Goal: Task Accomplishment & Management: Manage account settings

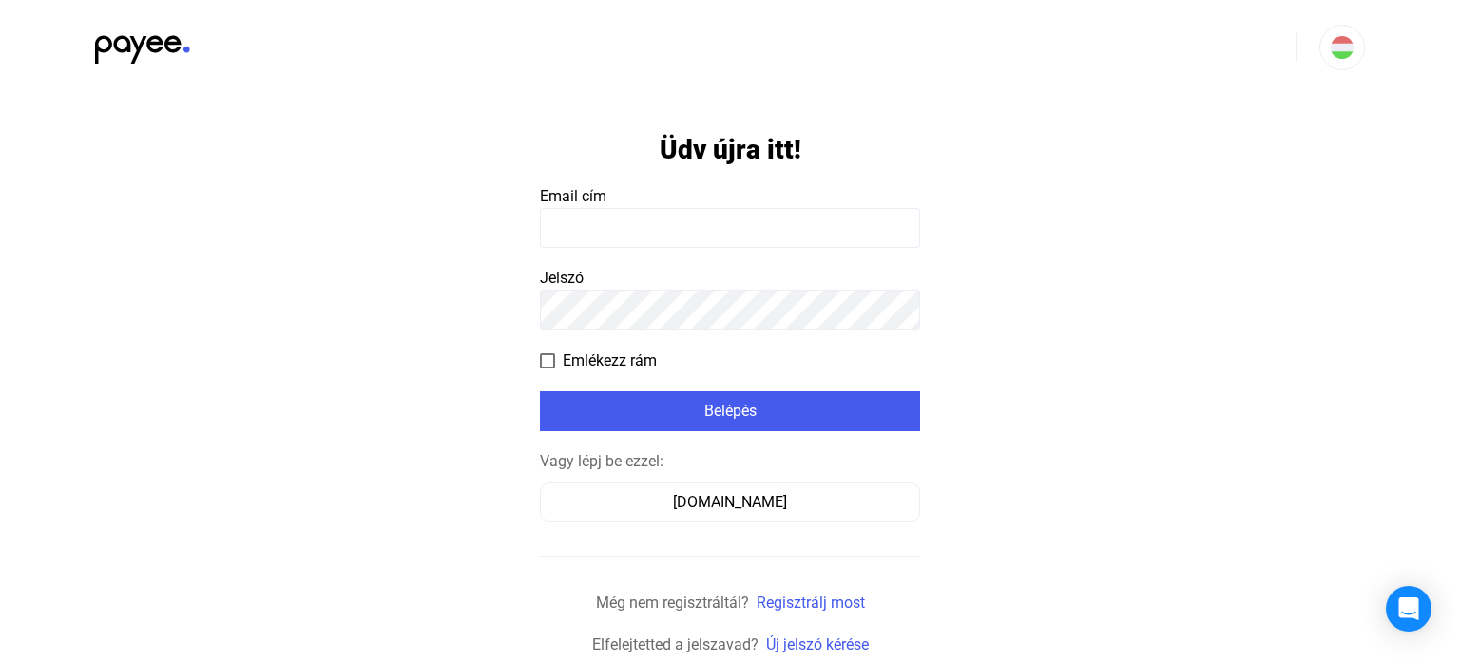
click at [642, 229] on input at bounding box center [730, 228] width 380 height 40
type input "**********"
click at [606, 220] on input at bounding box center [730, 228] width 380 height 40
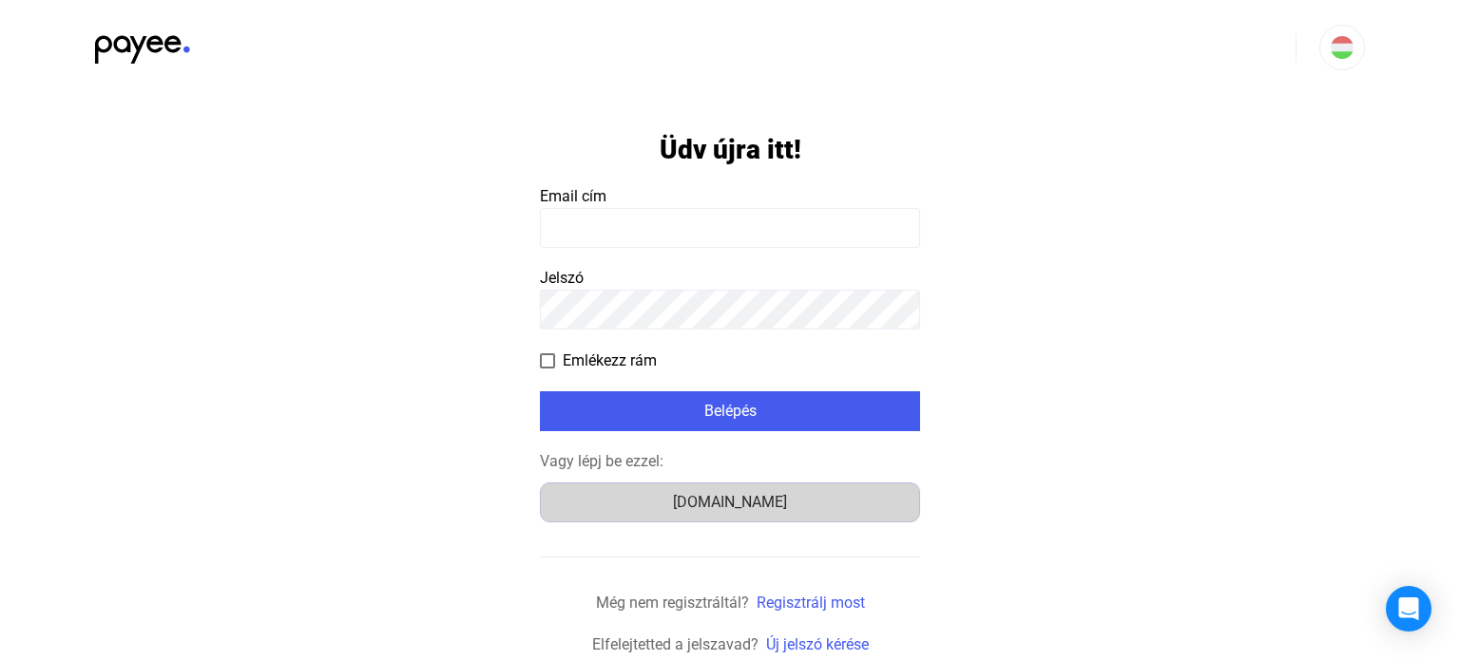
click at [741, 510] on div "Számlázz.hu" at bounding box center [729, 502] width 367 height 23
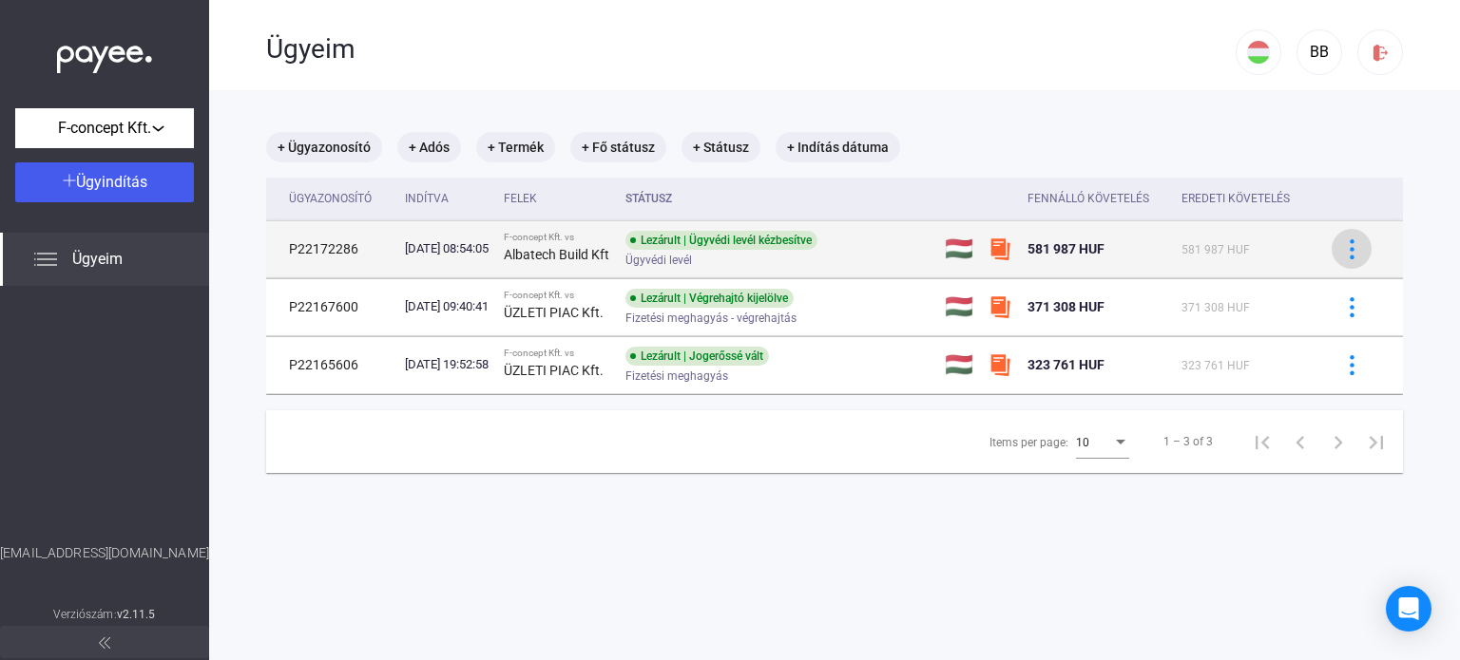
click at [1347, 259] on div at bounding box center [1351, 249] width 29 height 20
click at [1347, 259] on div at bounding box center [730, 330] width 1460 height 660
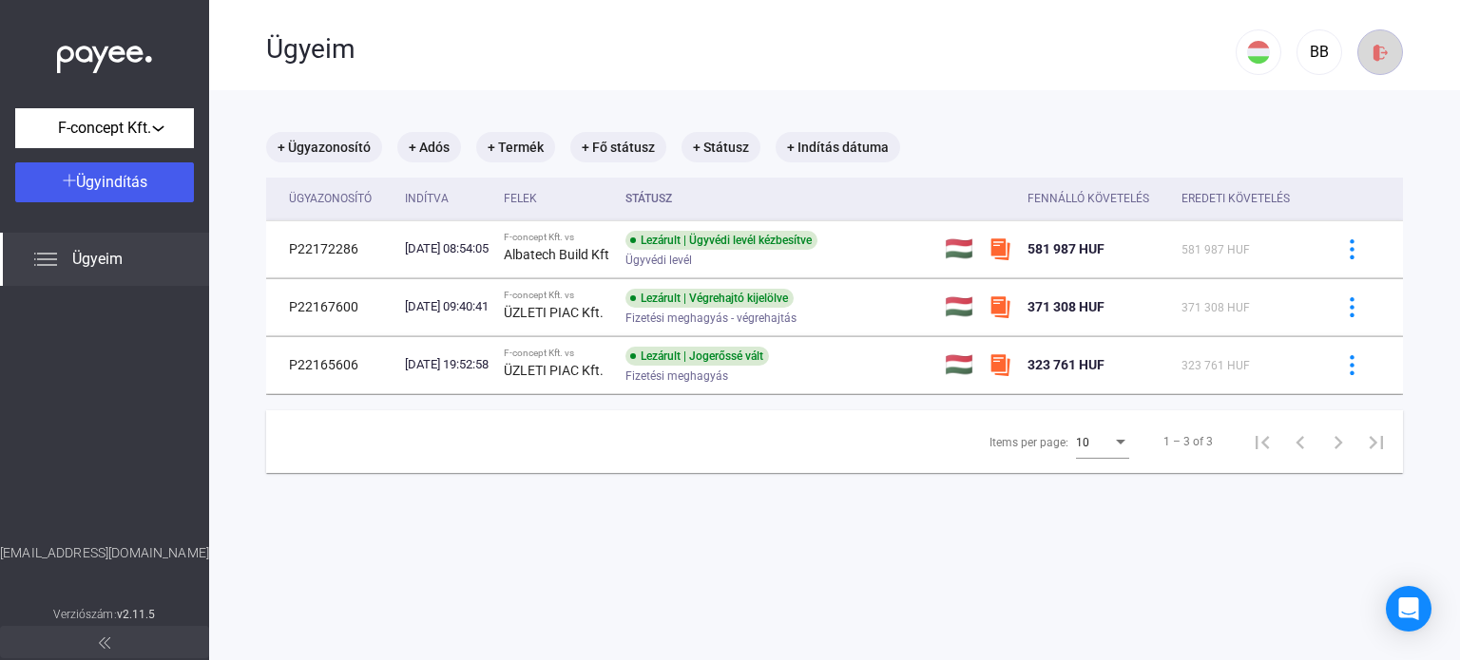
click at [1370, 53] on img at bounding box center [1380, 53] width 20 height 20
